Goal: Contribute content: Contribute content

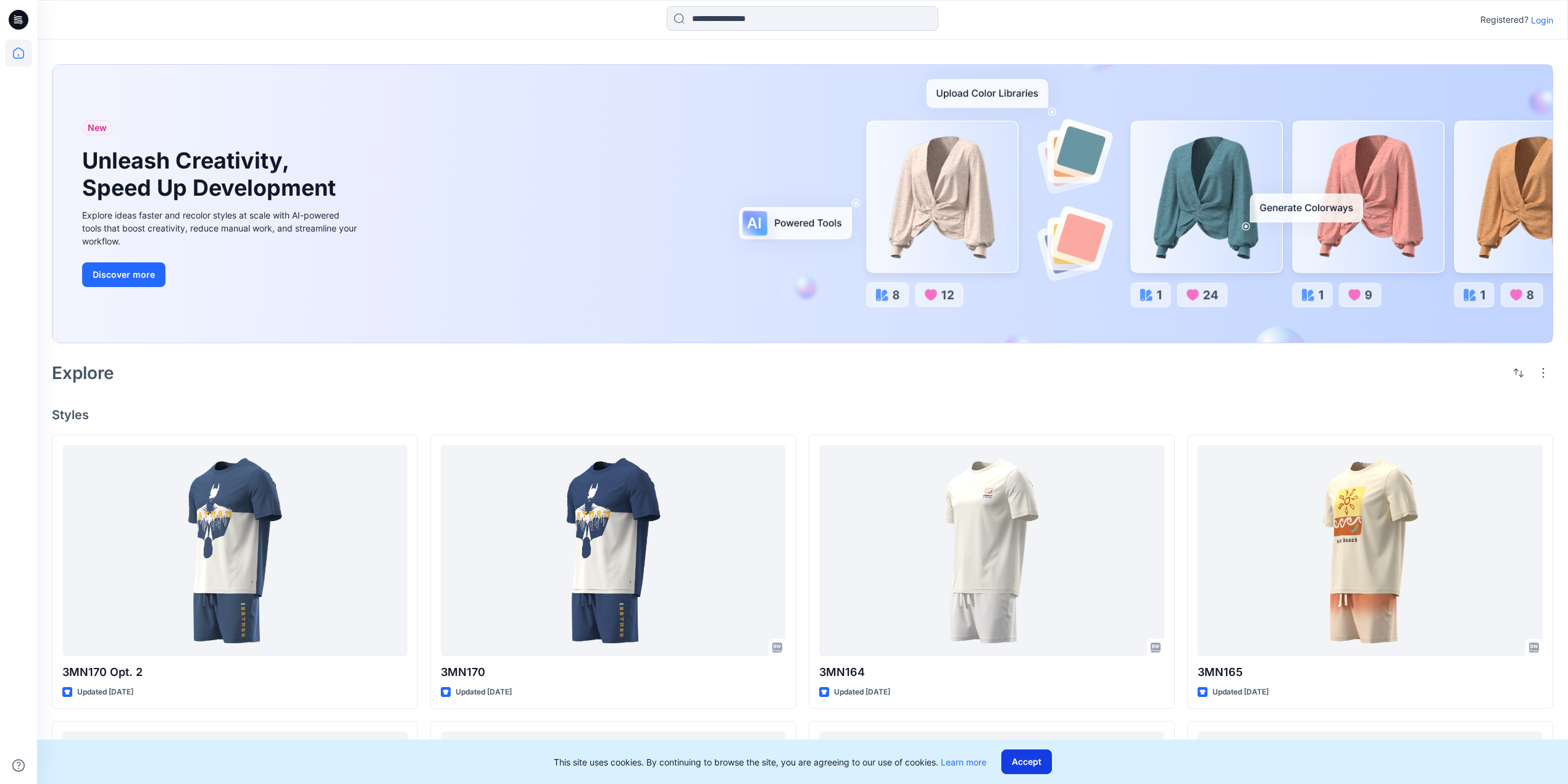
click at [1018, 764] on button "Accept" at bounding box center [1026, 761] width 51 height 24
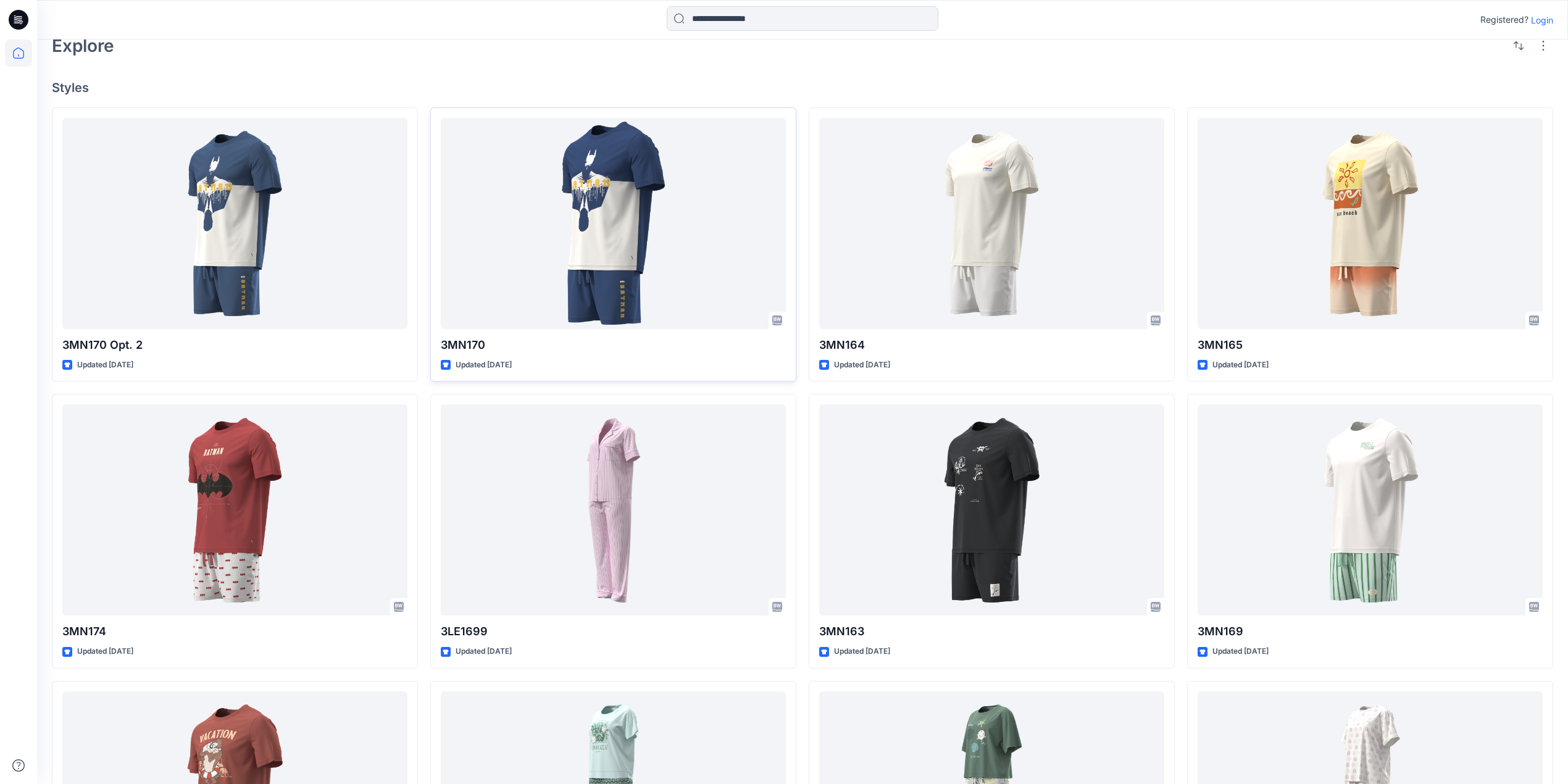
scroll to position [329, 0]
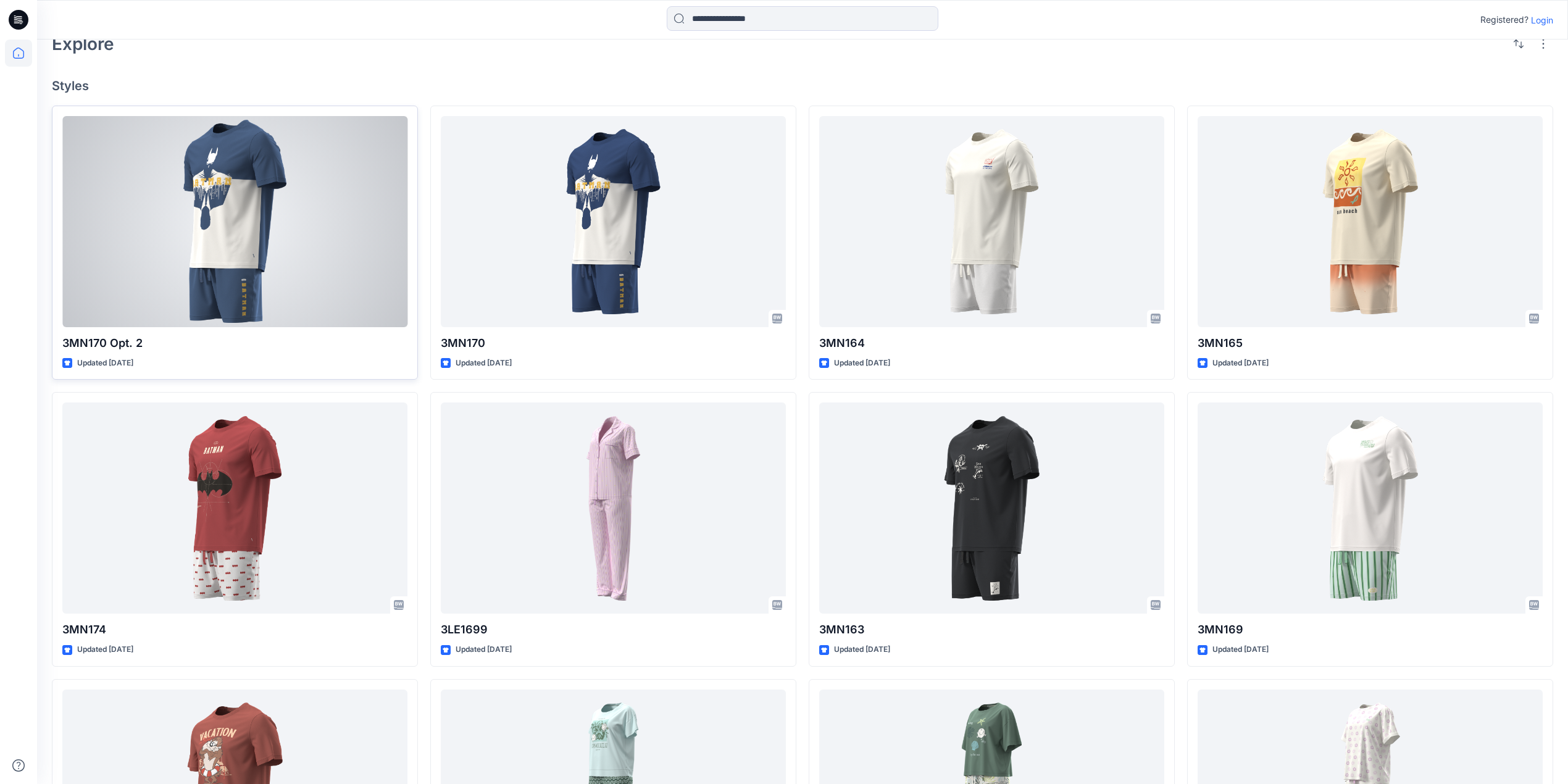
click at [316, 231] on div at bounding box center [235, 222] width 345 height 211
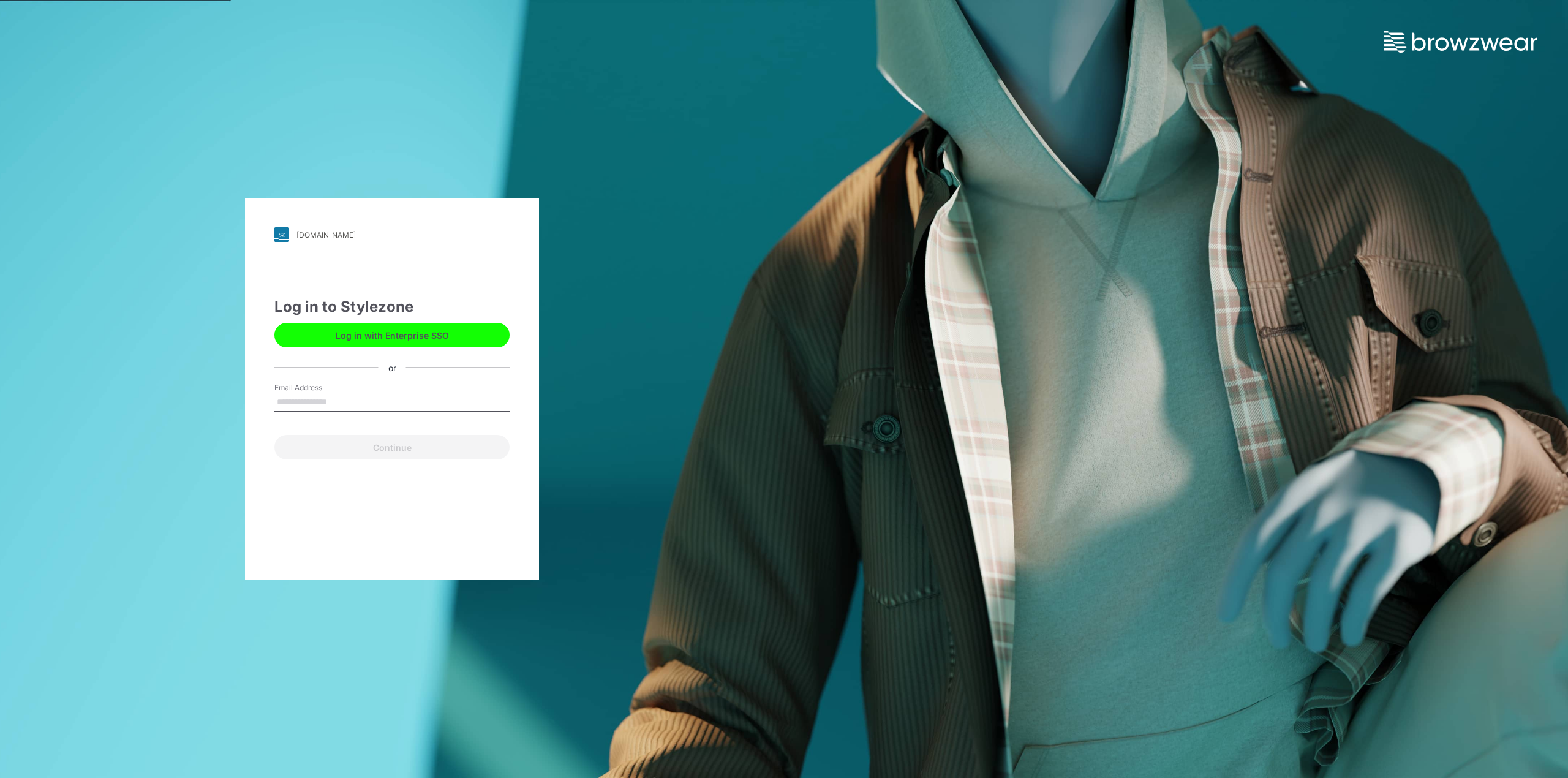
click at [337, 396] on input "Email Address" at bounding box center [392, 402] width 235 height 19
type input "**********"
click at [400, 444] on button "Continue" at bounding box center [392, 447] width 235 height 24
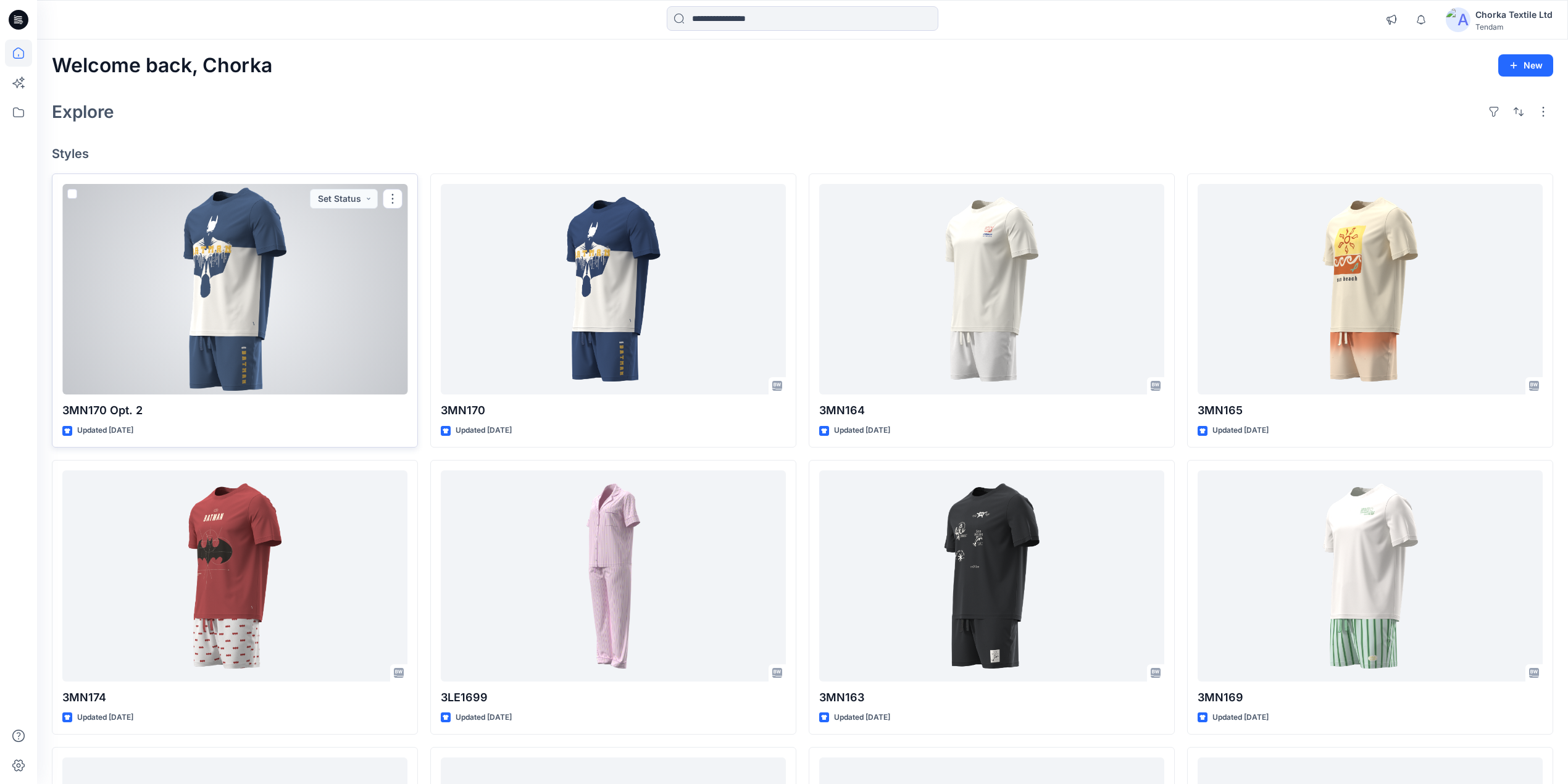
click at [294, 304] on div at bounding box center [235, 290] width 345 height 211
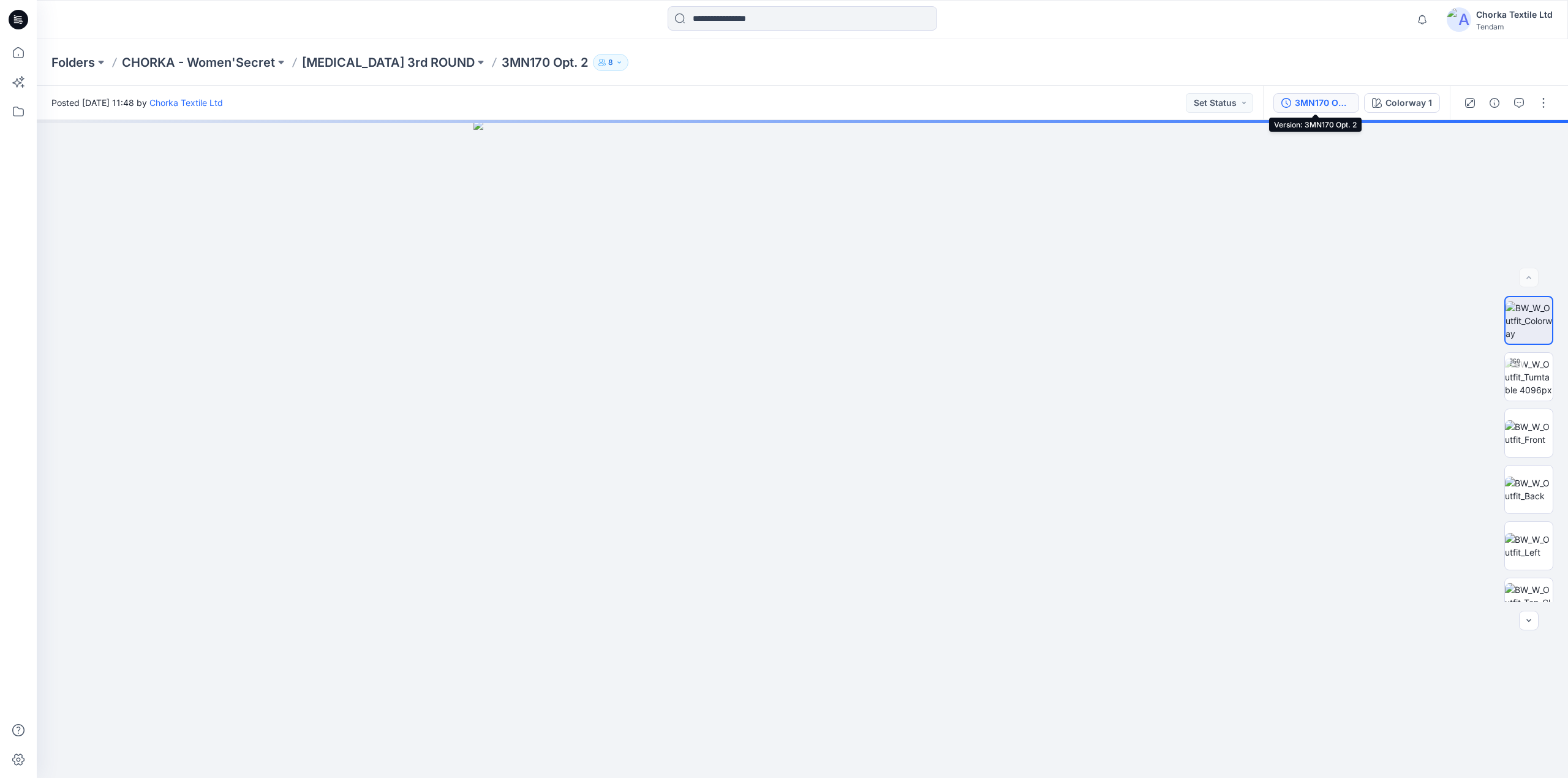
click at [1321, 98] on div "3MN170 Opt. 2" at bounding box center [1323, 102] width 56 height 13
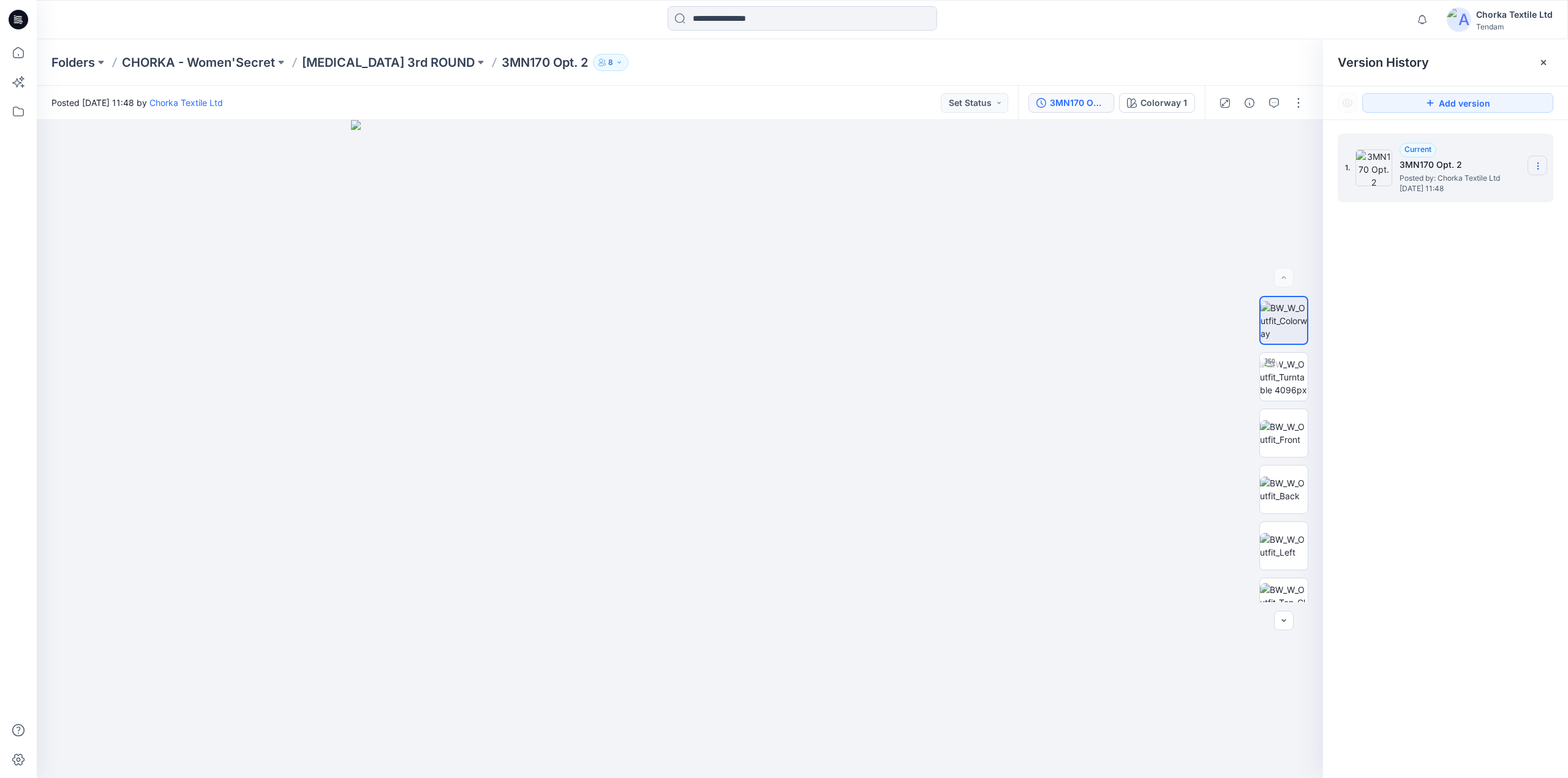
click at [1539, 166] on icon at bounding box center [1538, 166] width 10 height 10
click at [1431, 304] on div "1. Current 3MN170 Opt. 2 Posted by: Chorka Textile Ltd Tuesday, August 19, 2025…" at bounding box center [1445, 458] width 245 height 676
click at [1460, 570] on div "1. Current 3MN170 Opt. 2 Posted by: Chorka Textile Ltd Tuesday, August 19, 2025…" at bounding box center [1445, 458] width 245 height 676
click at [1542, 162] on icon at bounding box center [1538, 166] width 10 height 10
click at [1052, 263] on div at bounding box center [679, 449] width 1286 height 658
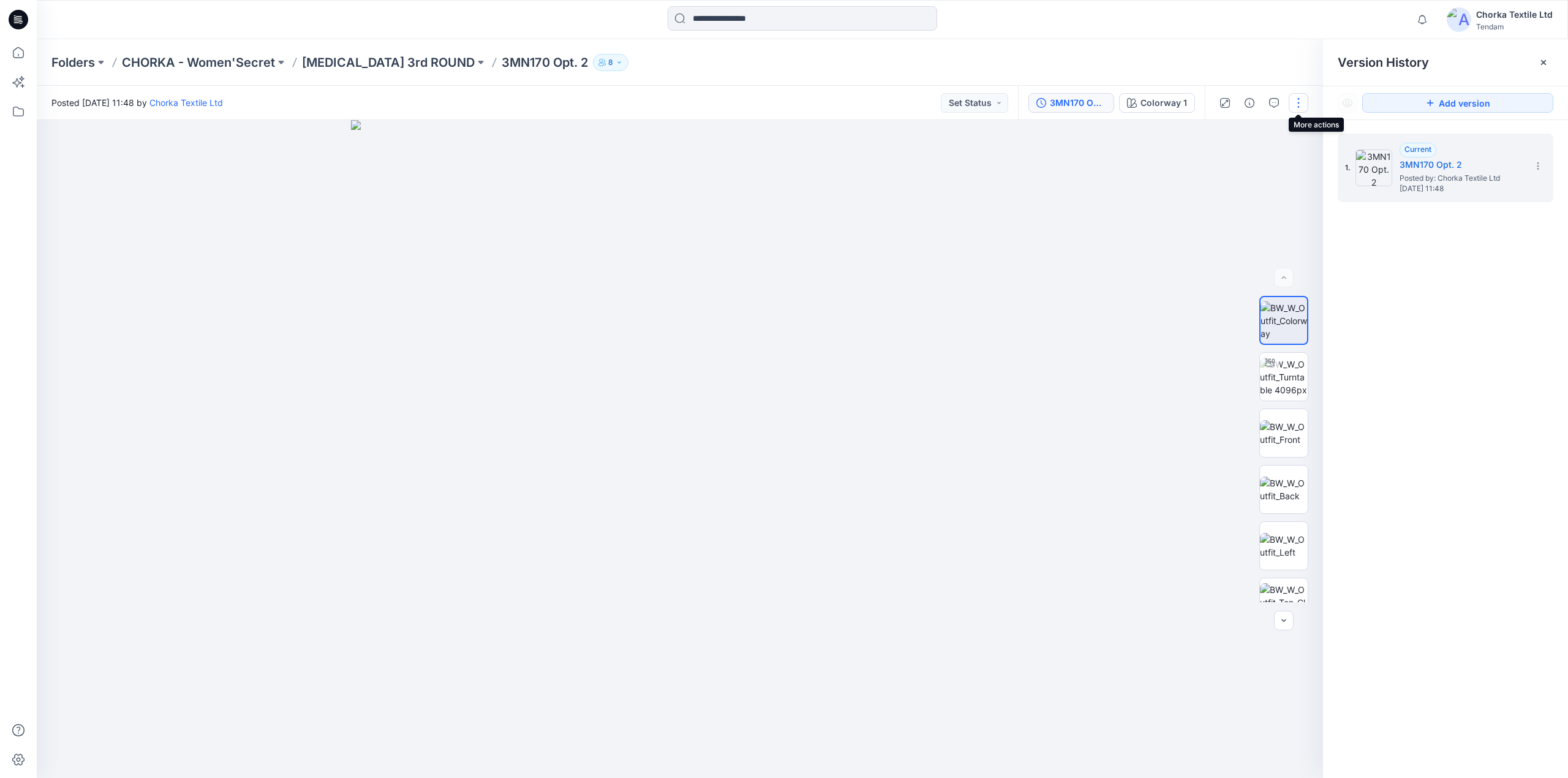
click at [1299, 103] on button "button" at bounding box center [1298, 103] width 20 height 20
click at [1216, 160] on p "Edit" at bounding box center [1220, 166] width 15 height 13
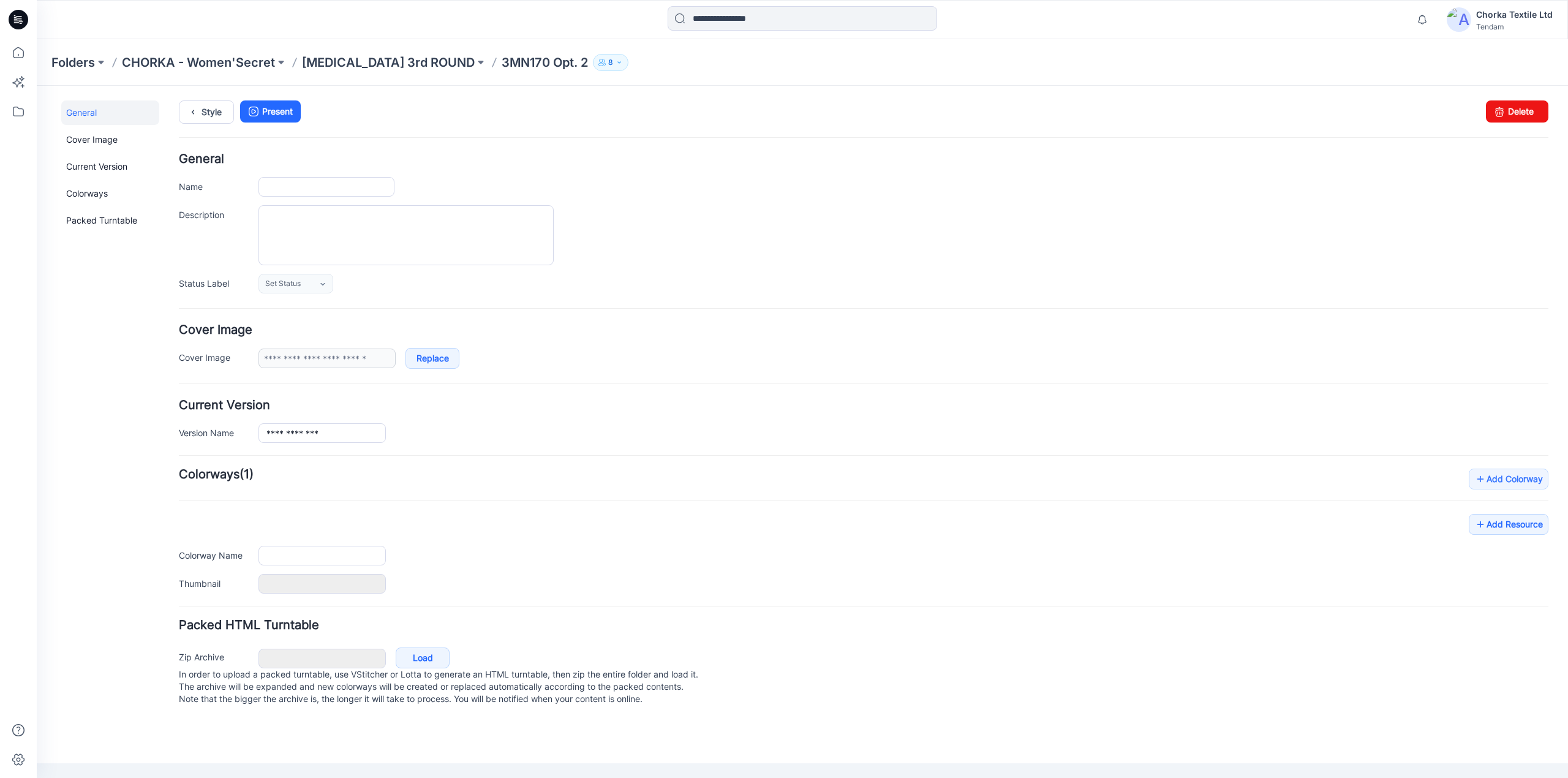
type input "**********"
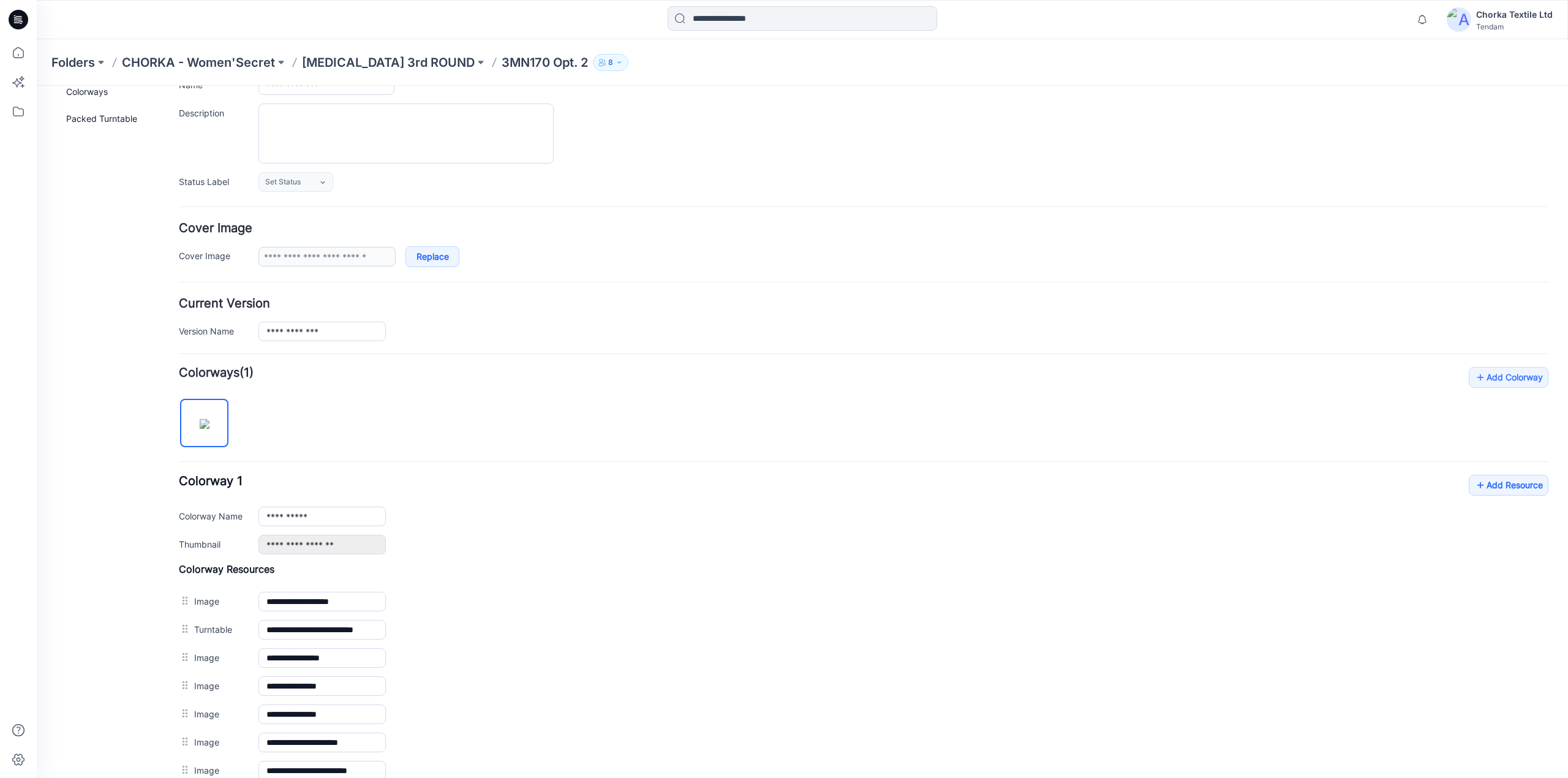
scroll to position [256, 0]
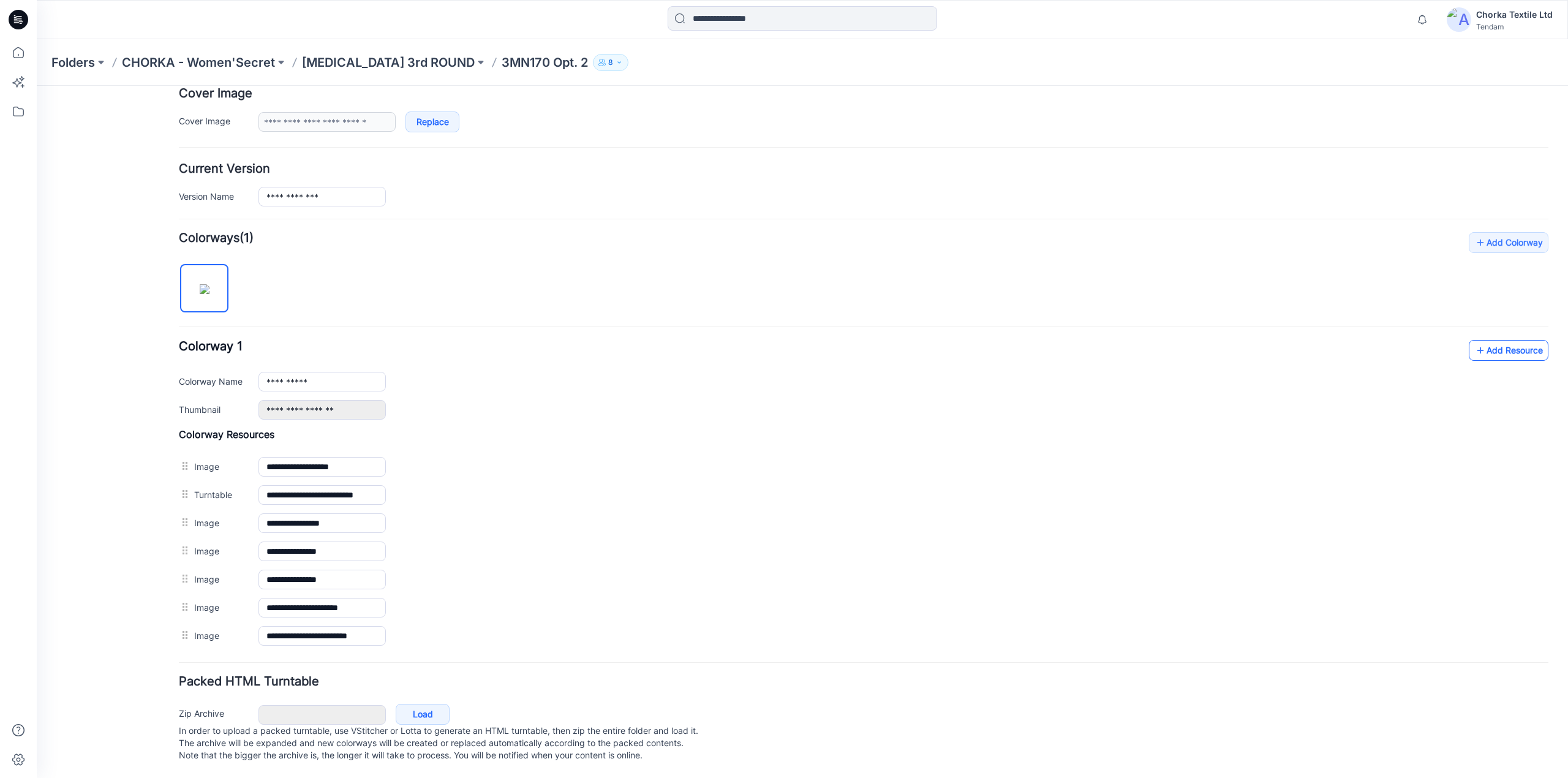
click at [1475, 341] on icon at bounding box center [1480, 350] width 12 height 20
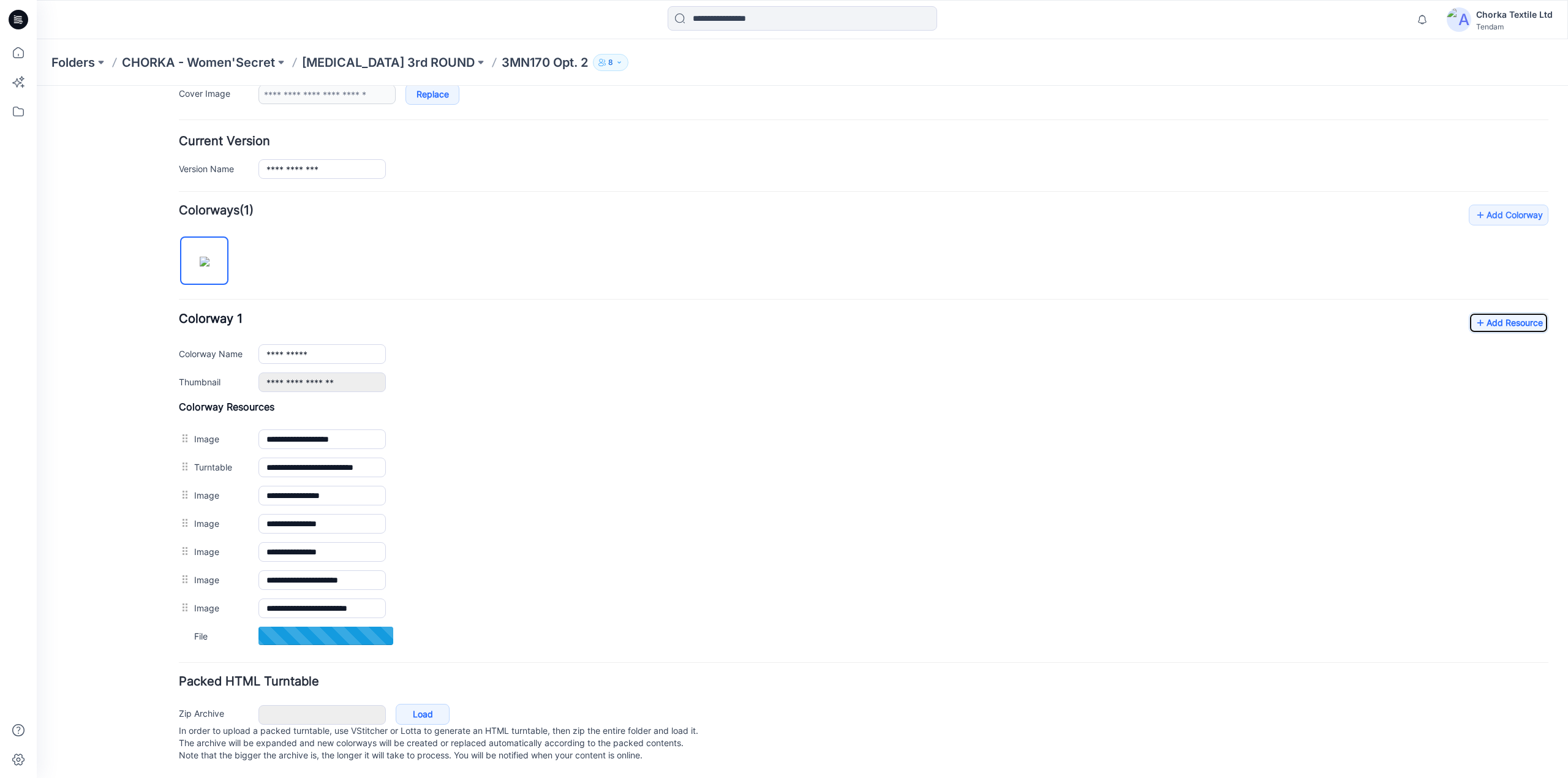
scroll to position [285, 0]
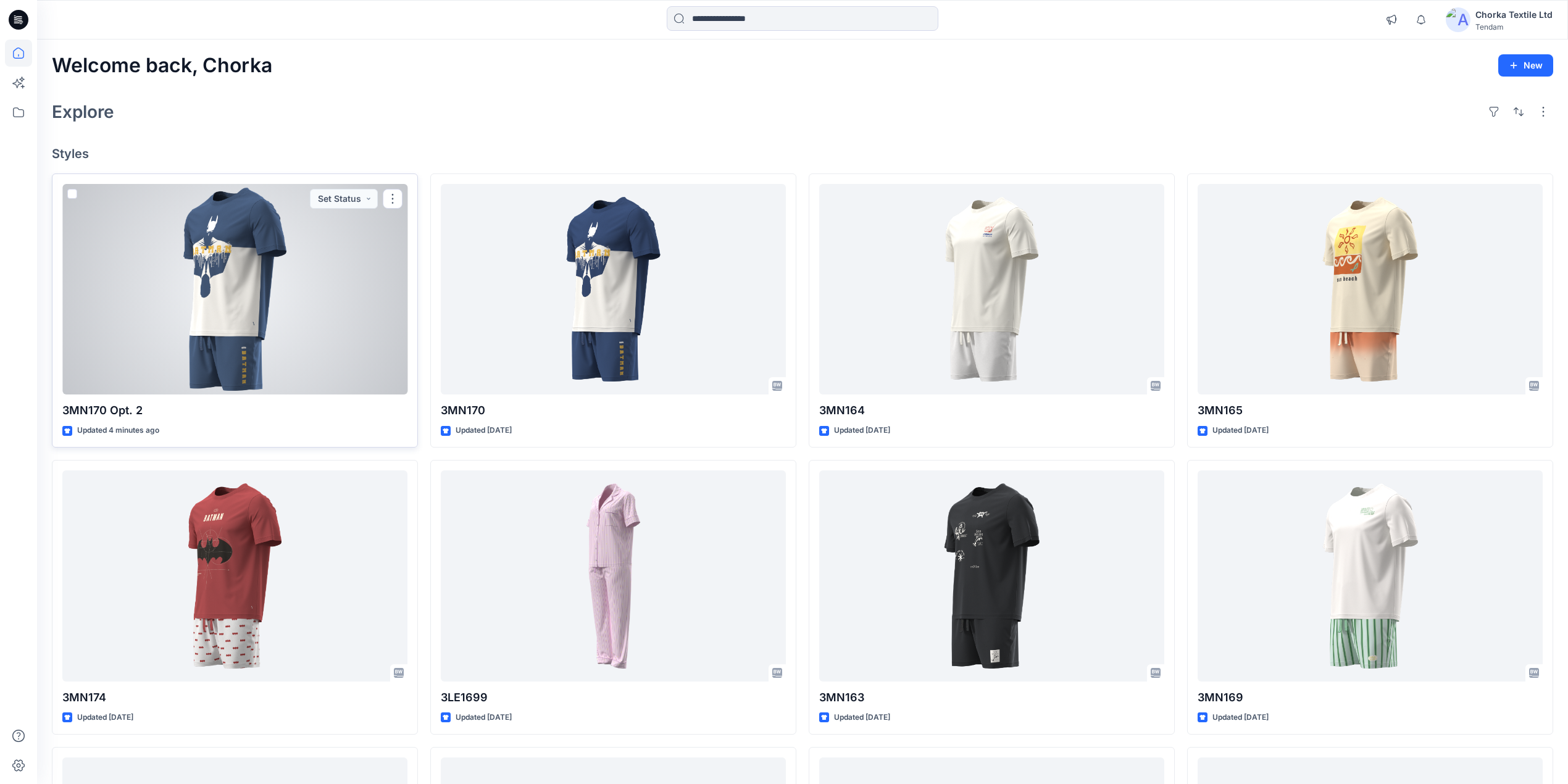
click at [329, 320] on div at bounding box center [235, 290] width 345 height 211
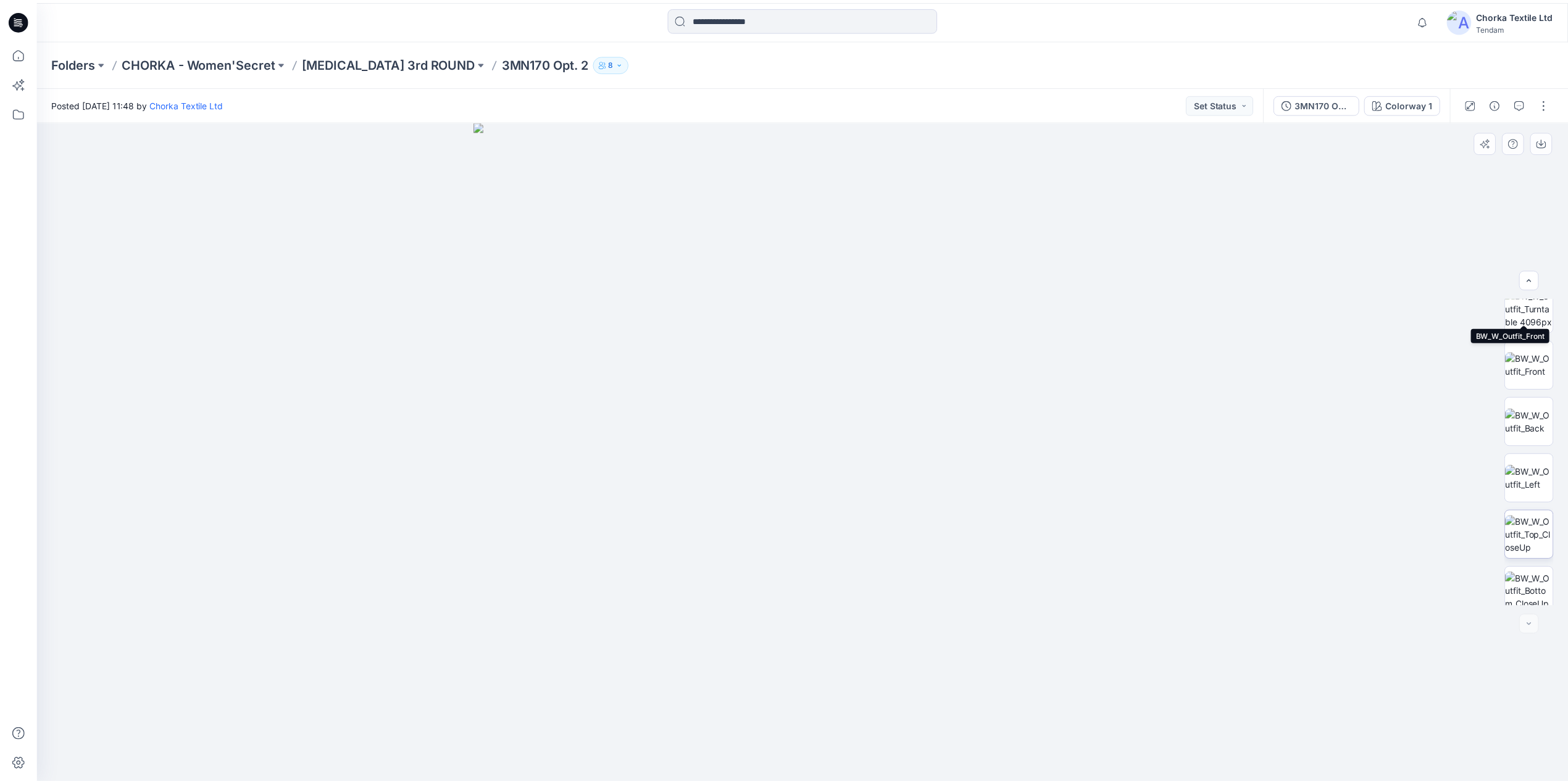
scroll to position [139, 0]
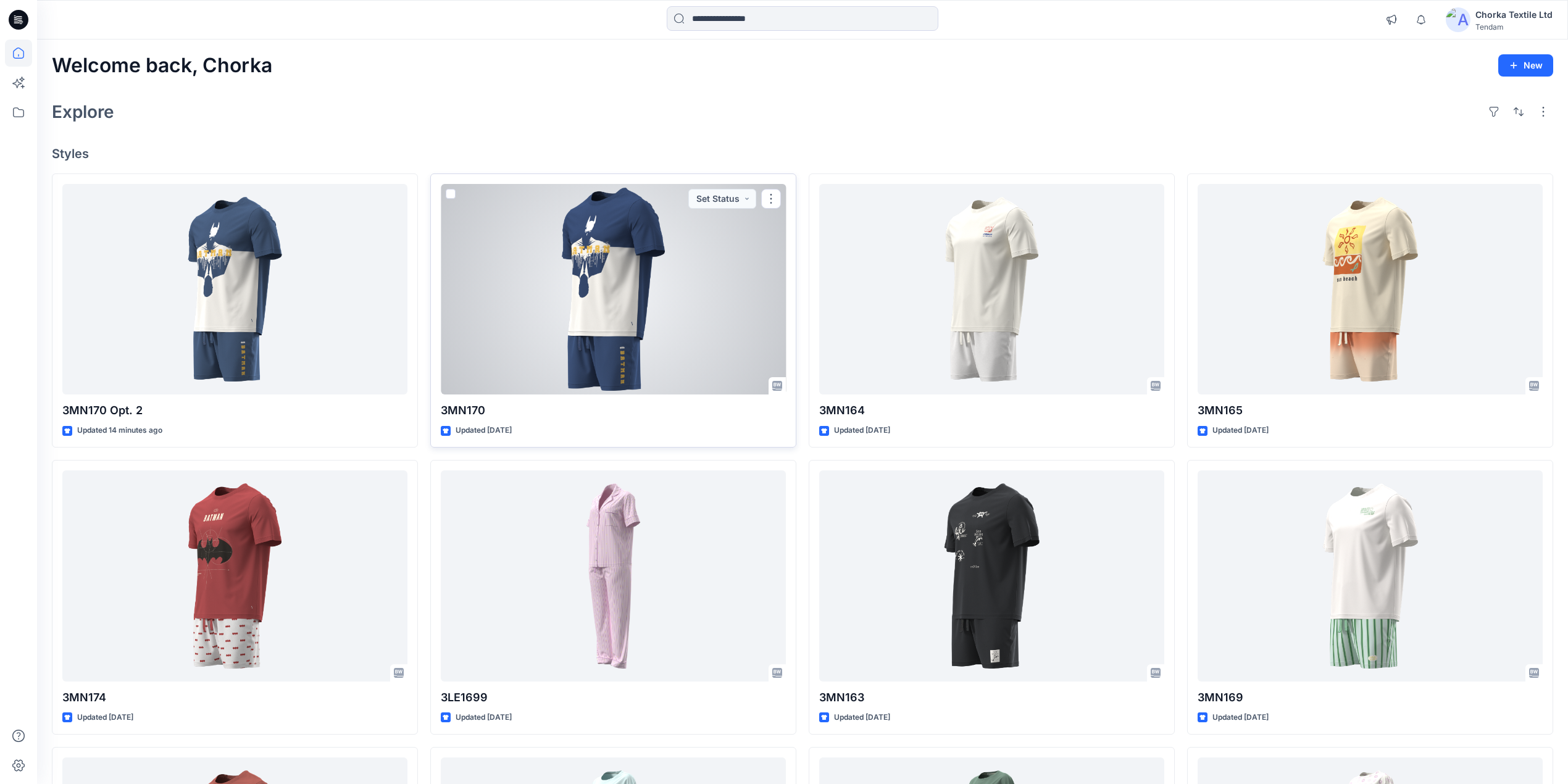
click at [577, 327] on div at bounding box center [613, 290] width 345 height 211
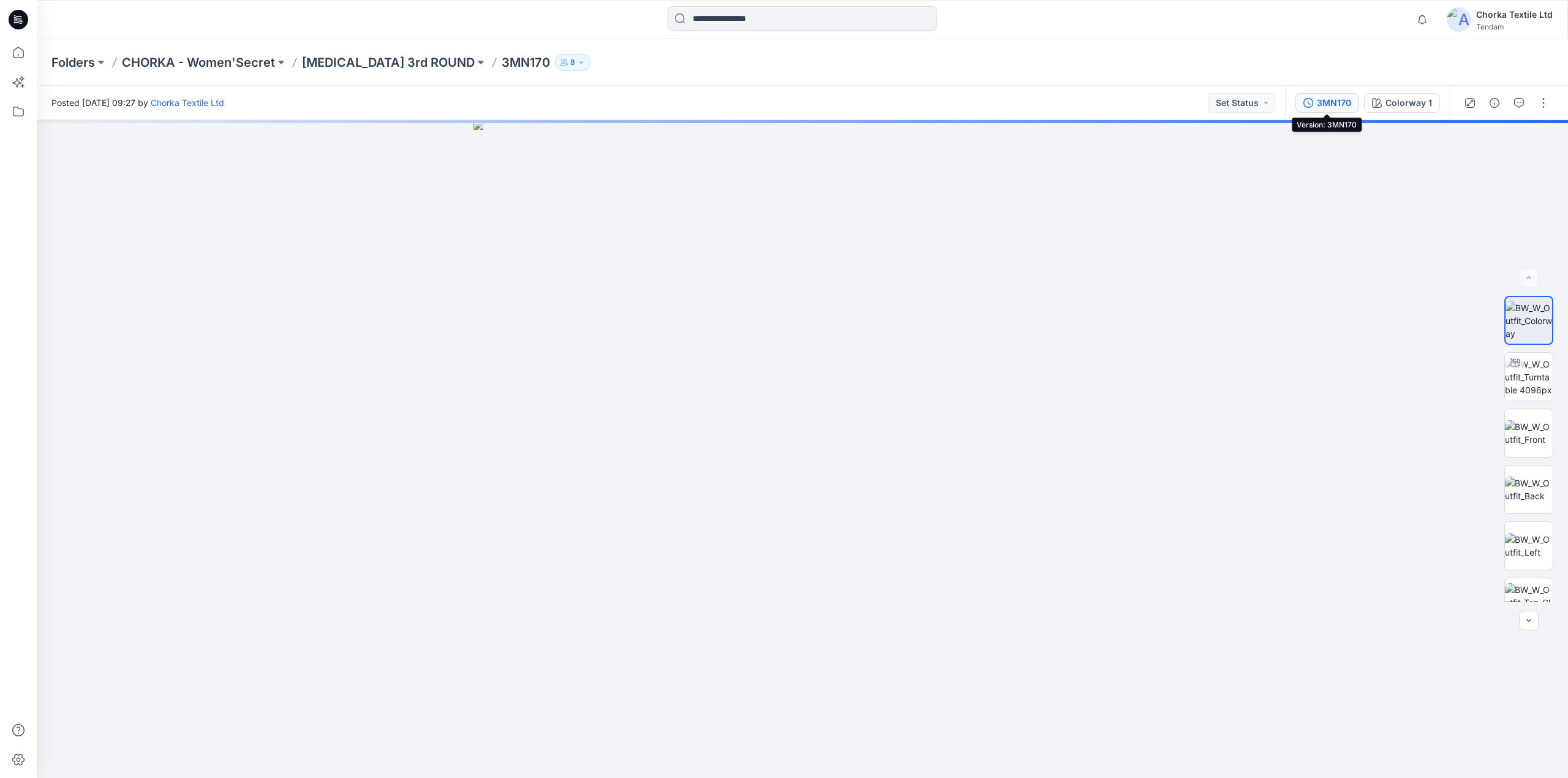
click at [1330, 103] on div "3MN170" at bounding box center [1334, 102] width 35 height 13
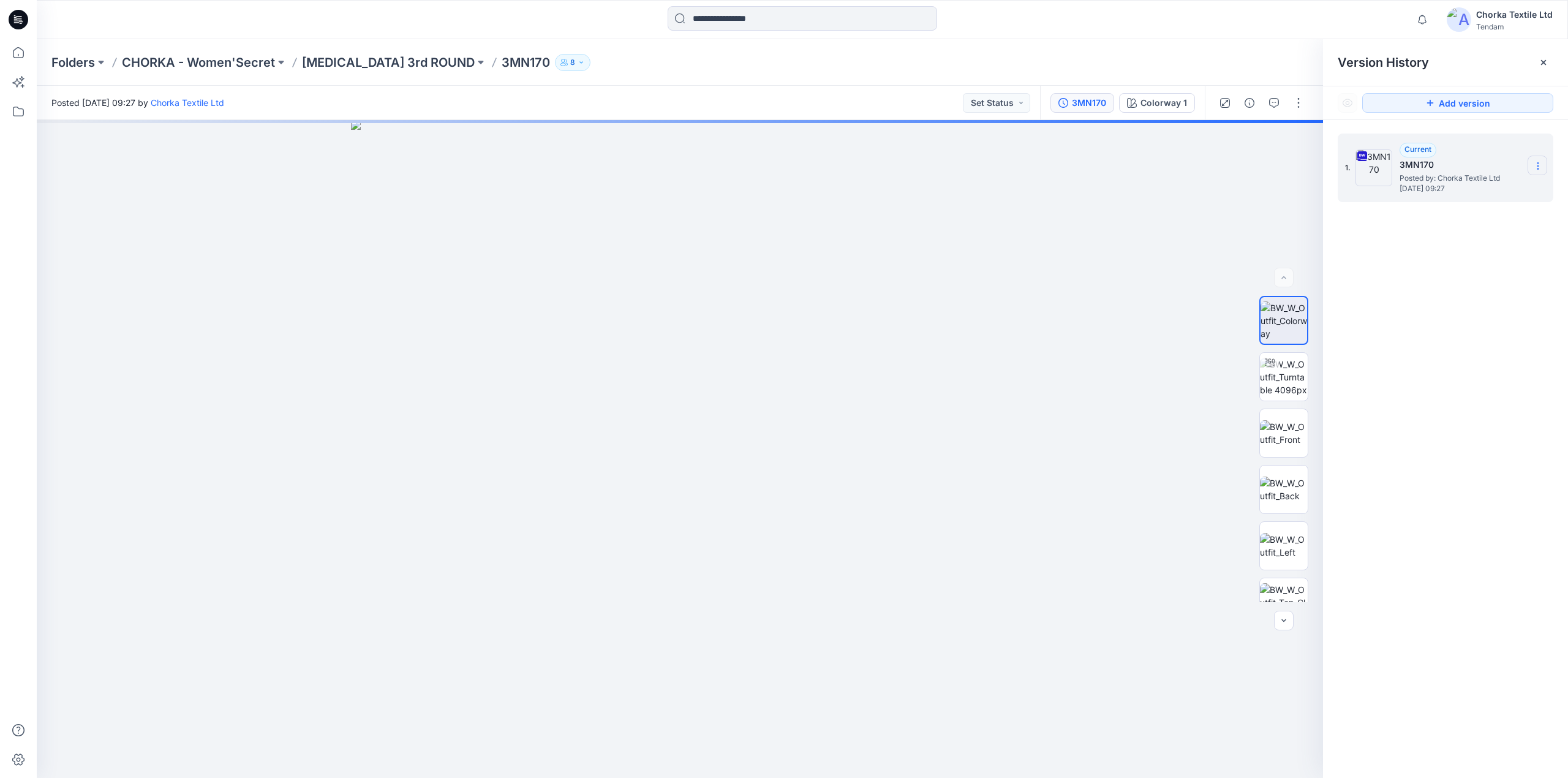
click at [1534, 165] on icon at bounding box center [1538, 166] width 10 height 10
